Goal: Task Accomplishment & Management: Complete application form

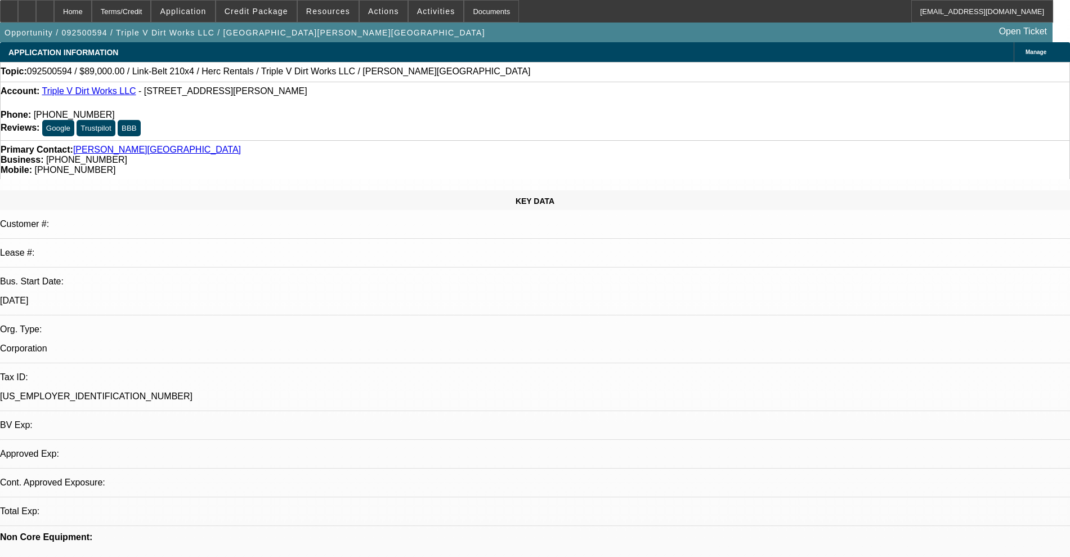
select select "0"
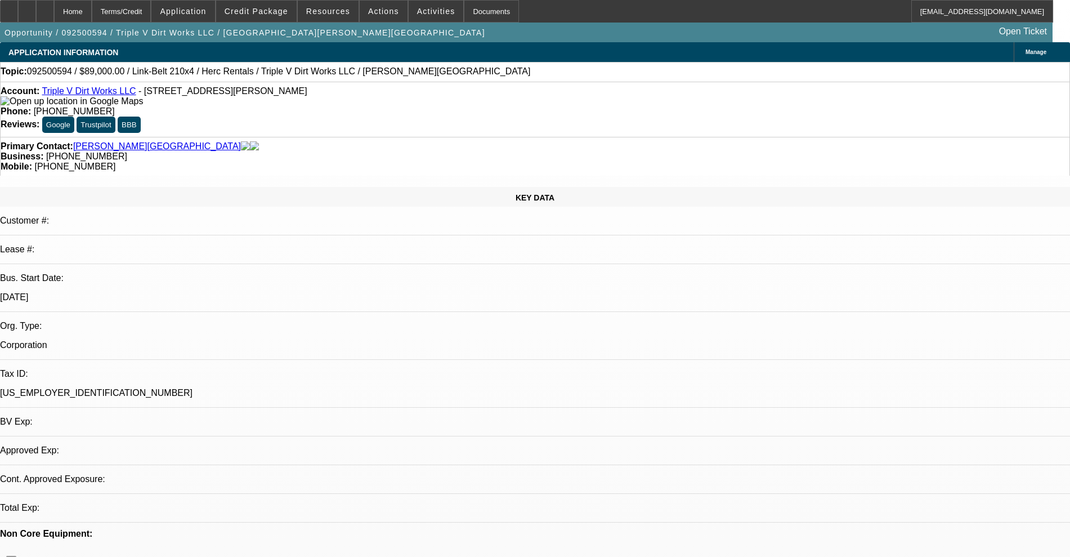
select select "2"
select select "0"
select select "1"
select select "2"
select select "6"
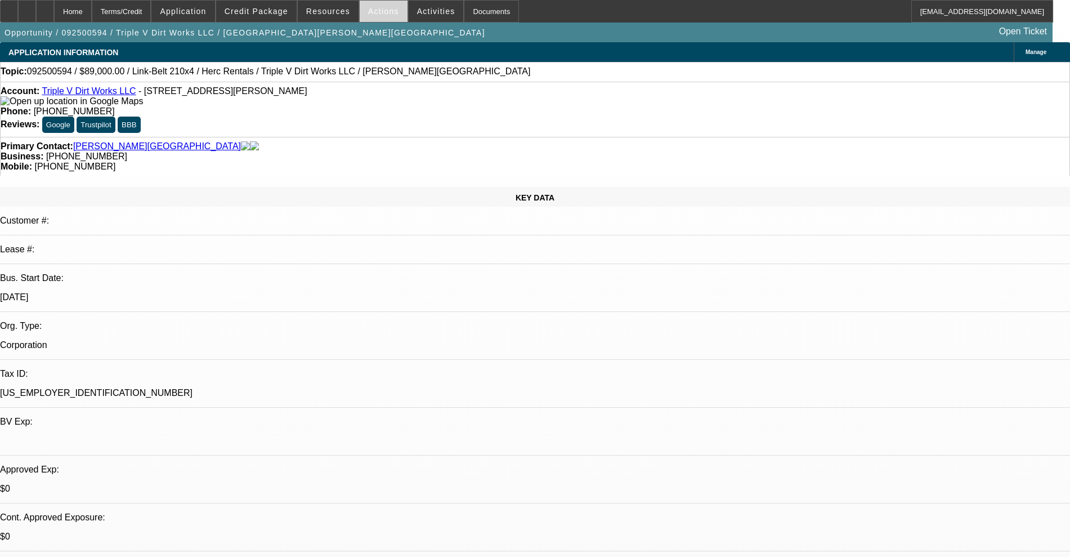
click at [372, 12] on span "Actions" at bounding box center [383, 11] width 31 height 9
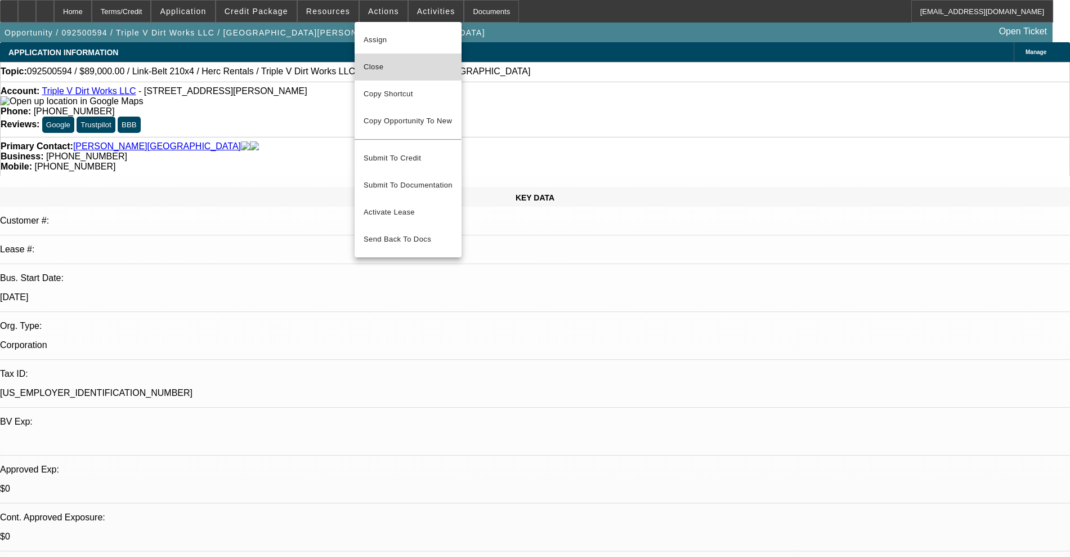
click at [399, 73] on span "Close" at bounding box center [408, 67] width 89 height 14
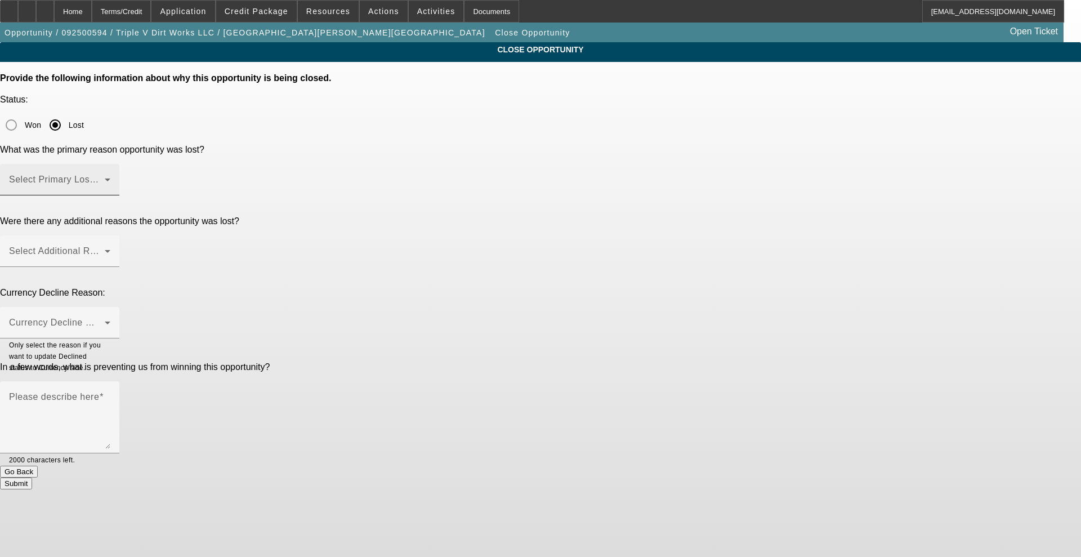
click at [105, 177] on span at bounding box center [57, 184] width 96 height 14
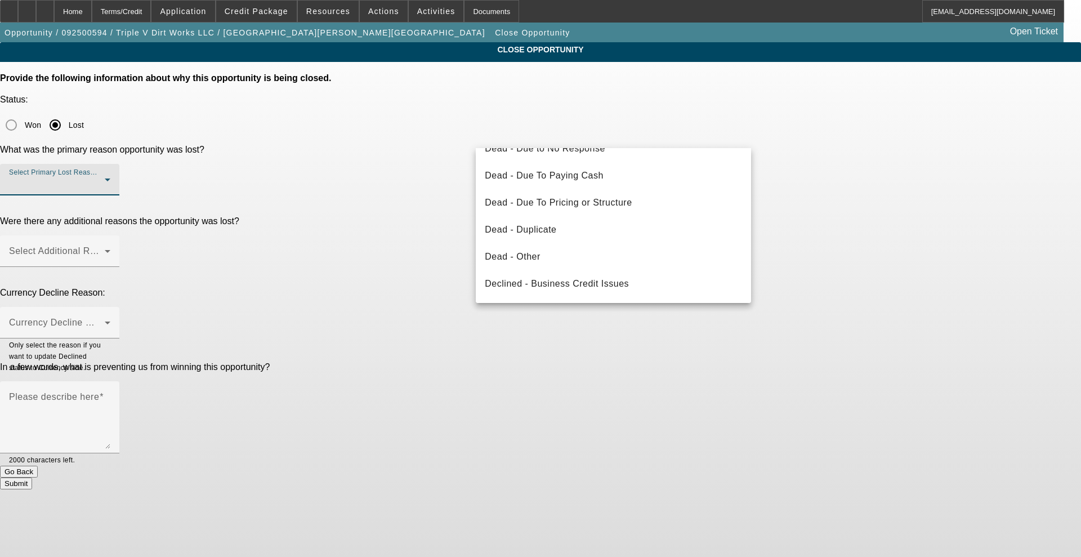
scroll to position [141, 0]
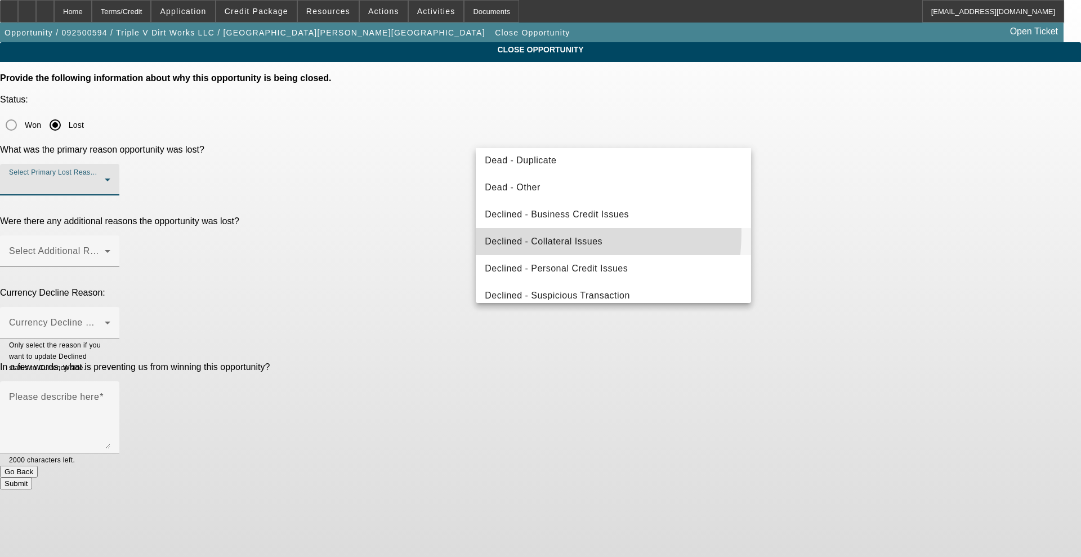
click at [518, 232] on mat-option "Declined - Collateral Issues" at bounding box center [613, 241] width 275 height 27
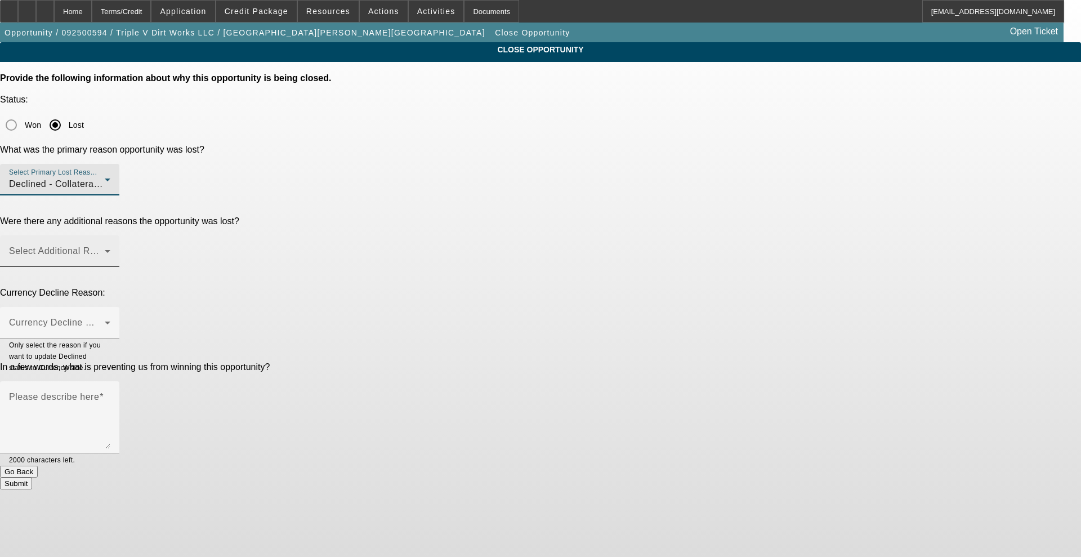
click at [105, 249] on span at bounding box center [57, 256] width 96 height 14
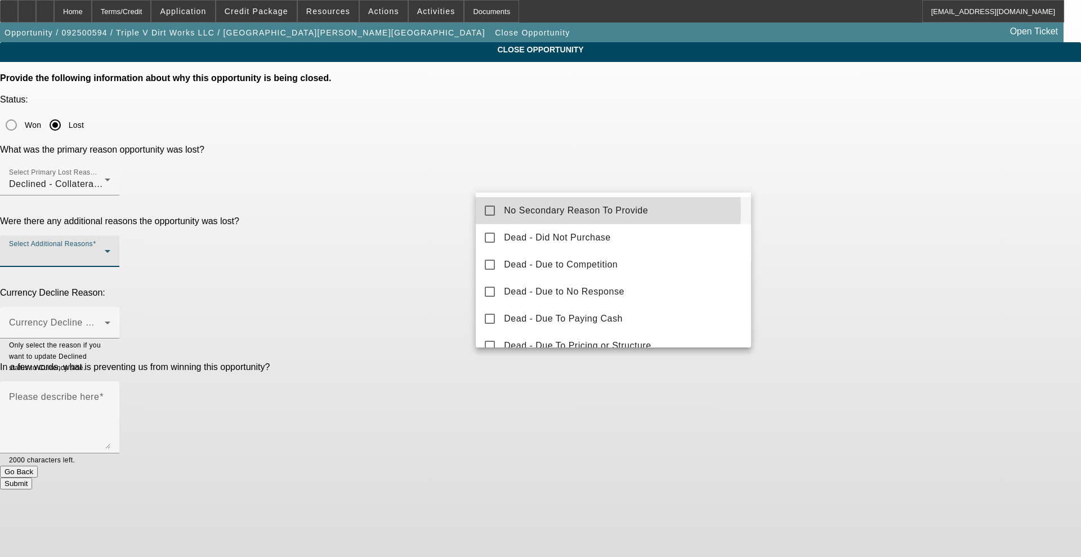
click at [543, 210] on span "No Secondary Reason To Provide" at bounding box center [576, 211] width 144 height 14
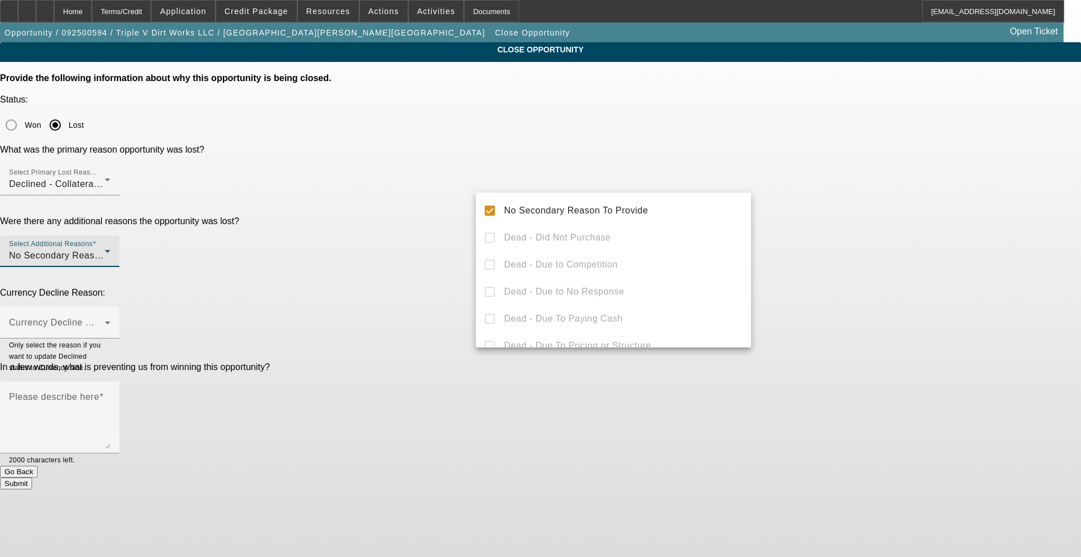
click at [405, 199] on div at bounding box center [540, 278] width 1081 height 557
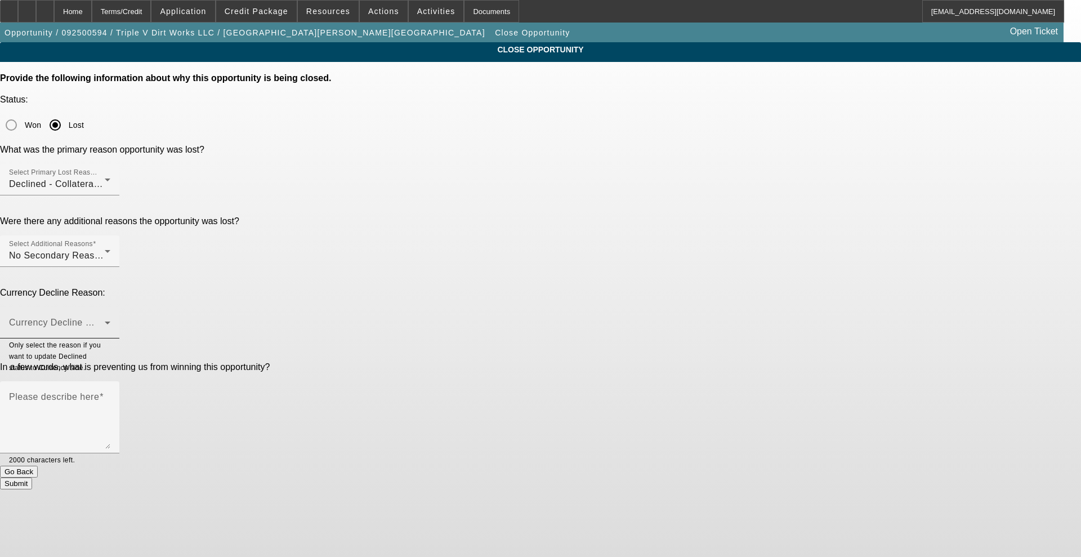
click at [118, 317] on mat-label "Currency Decline Reason" at bounding box center [63, 322] width 109 height 10
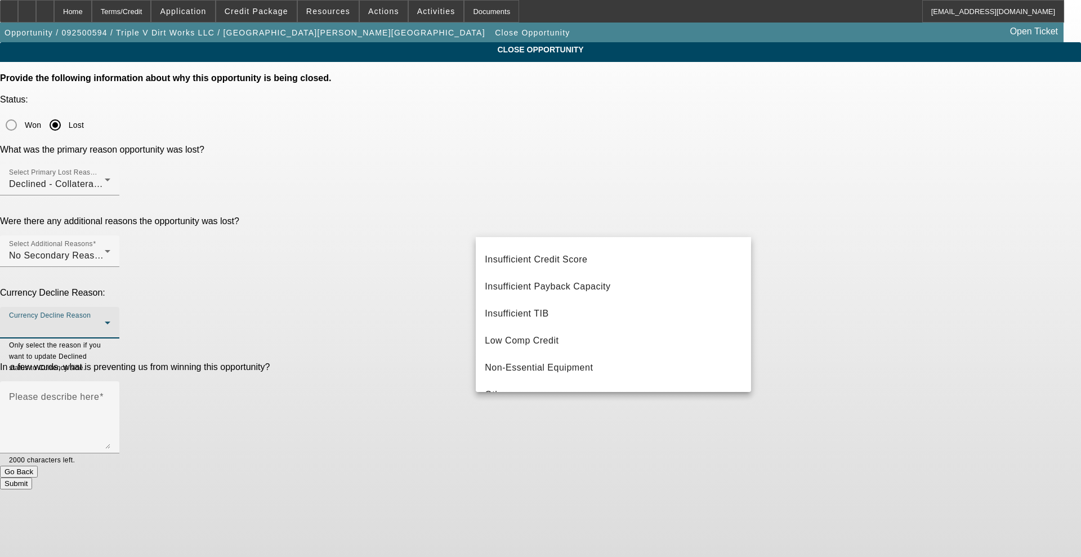
scroll to position [314, 0]
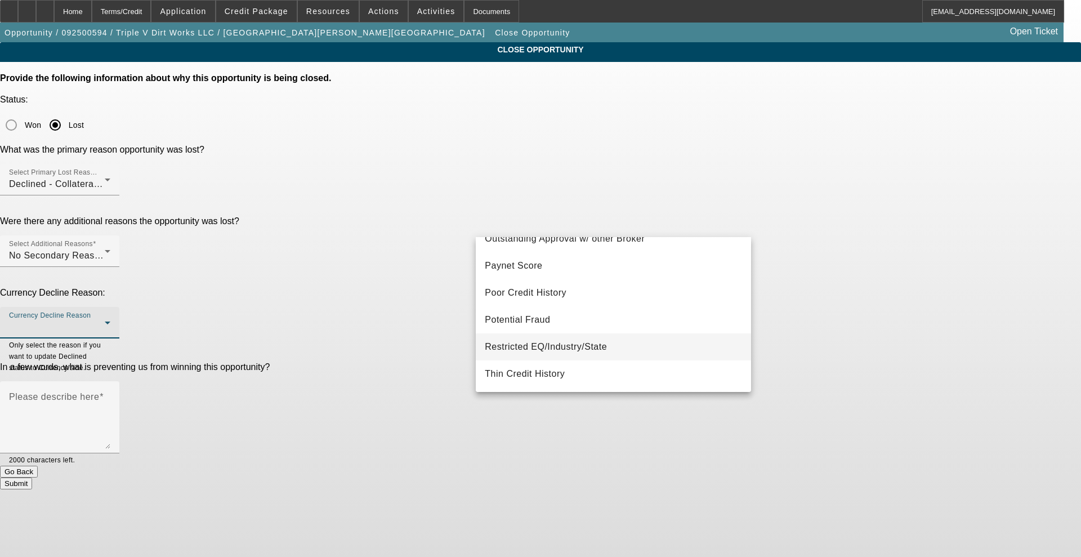
click at [545, 341] on span "Restricted EQ/Industry/State" at bounding box center [546, 347] width 122 height 14
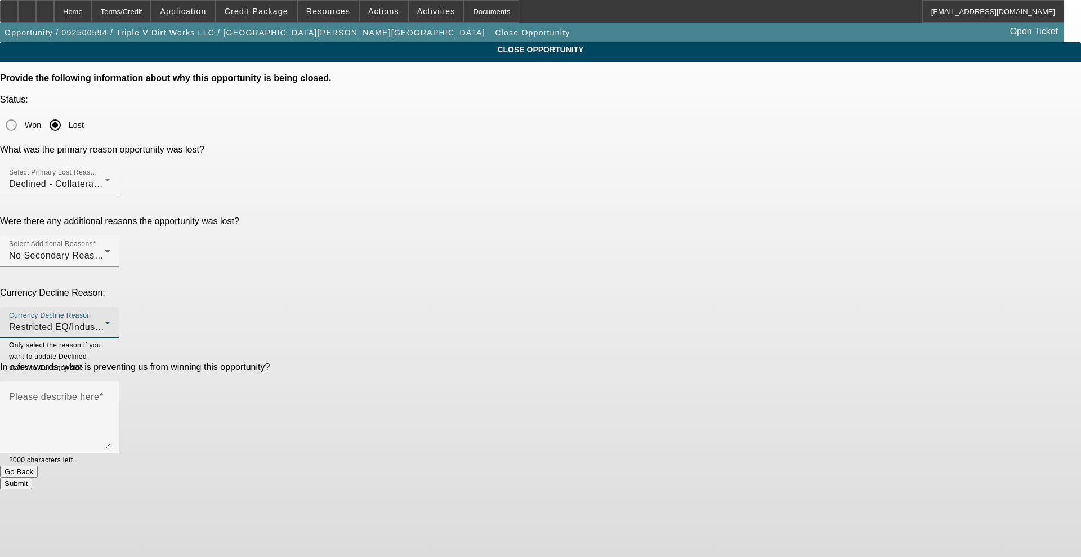
click at [420, 288] on div "Currency Decline Reason: Currency Decline Reason Restricted EQ/Industry/State O…" at bounding box center [540, 319] width 1081 height 63
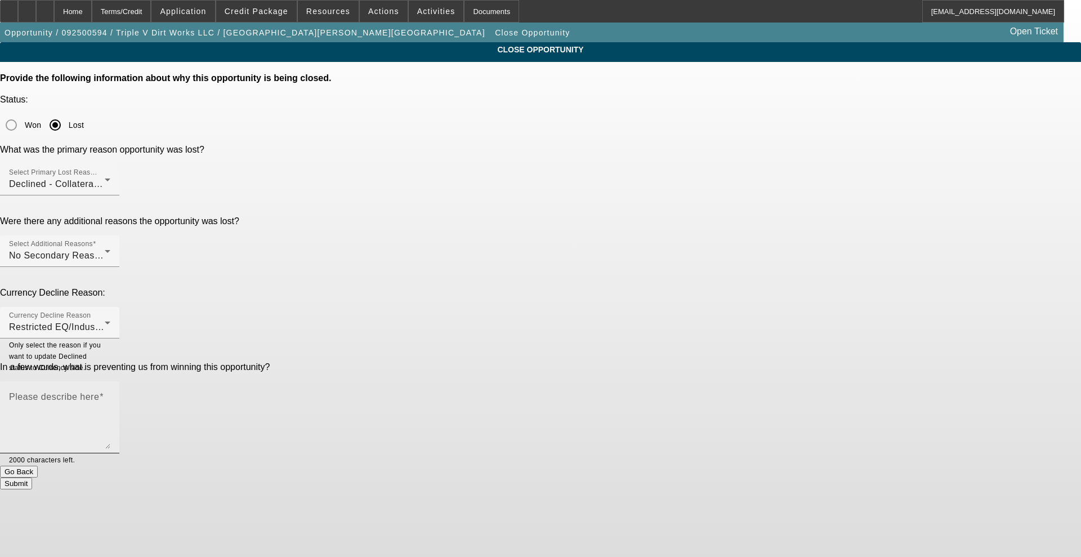
click at [110, 395] on textarea "Please describe here" at bounding box center [59, 422] width 101 height 54
click at [110, 381] on div "Please describe here" at bounding box center [59, 417] width 101 height 72
paste textarea "non preferred equipment"
type textarea "non preferred equipment"
click at [32, 477] on button "Submit" at bounding box center [16, 483] width 32 height 12
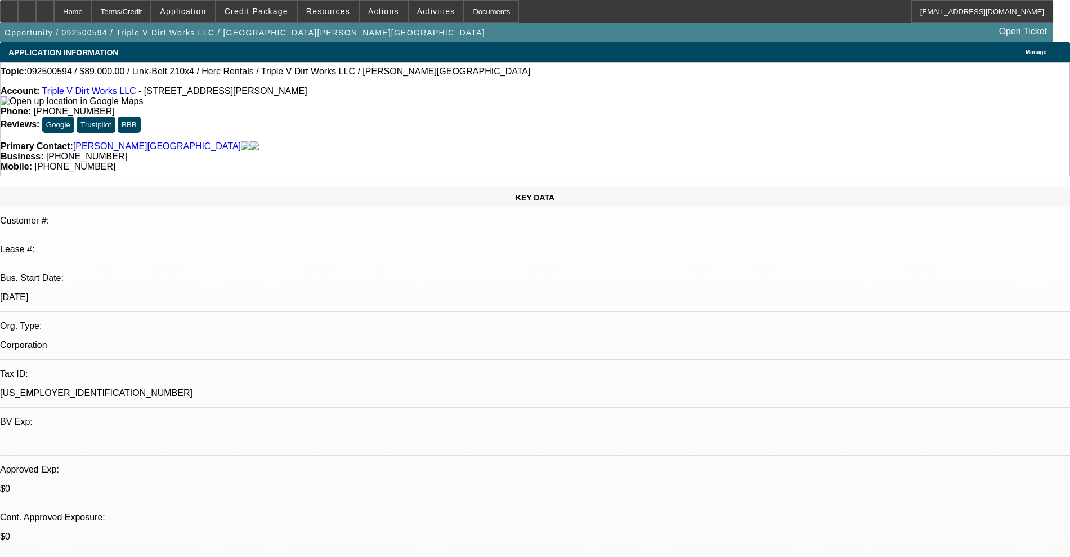
select select "0"
select select "2"
select select "0"
select select "6"
